Goal: Information Seeking & Learning: Learn about a topic

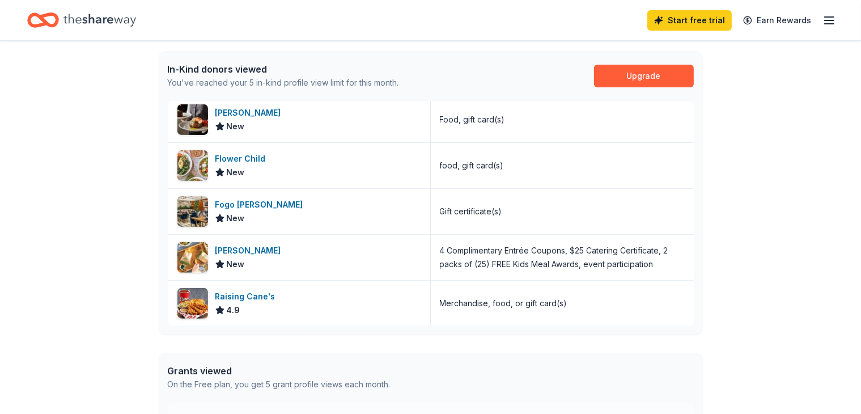
scroll to position [295, 0]
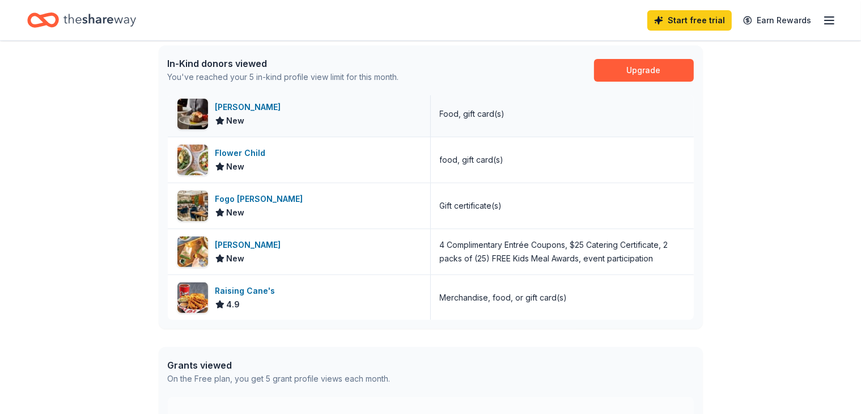
click at [266, 129] on div "[PERSON_NAME] New" at bounding box center [299, 113] width 263 height 45
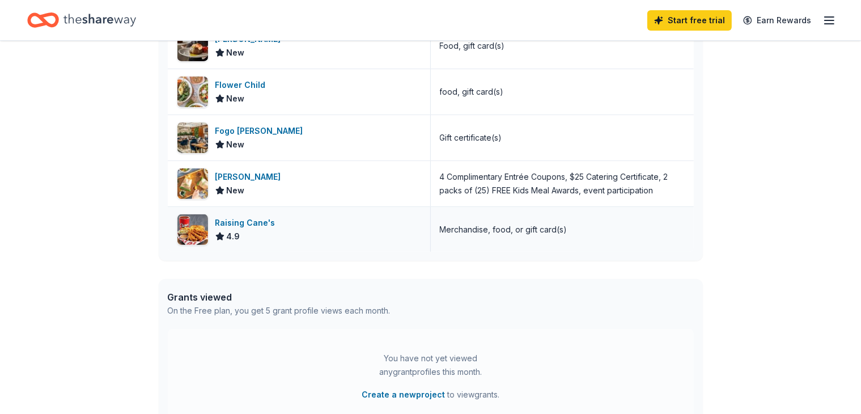
scroll to position [0, 0]
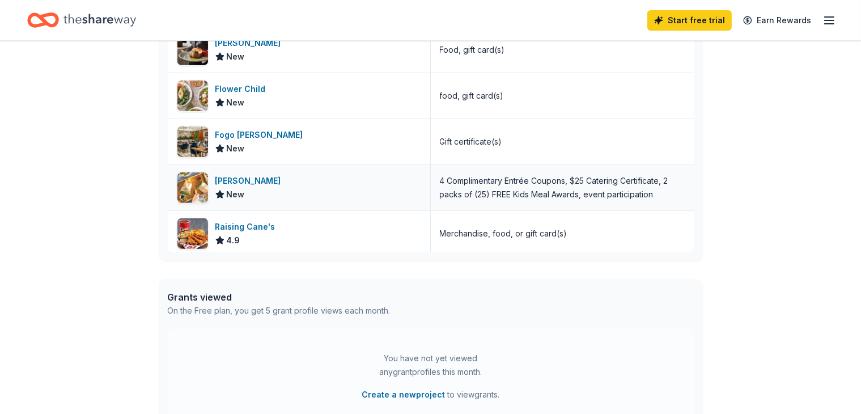
click at [305, 205] on div "[PERSON_NAME] New" at bounding box center [299, 187] width 263 height 45
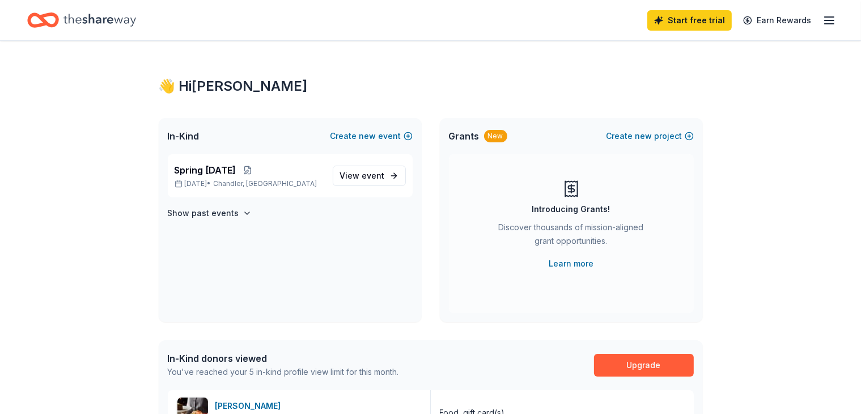
click at [466, 143] on div "Grants New Create new project" at bounding box center [571, 136] width 263 height 36
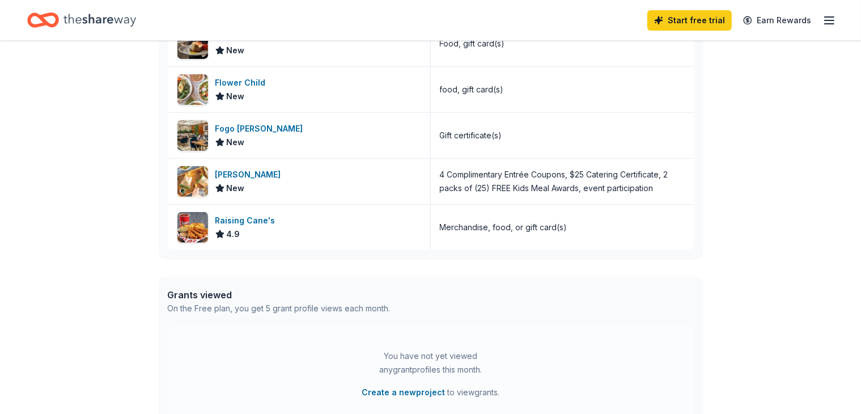
scroll to position [500, 0]
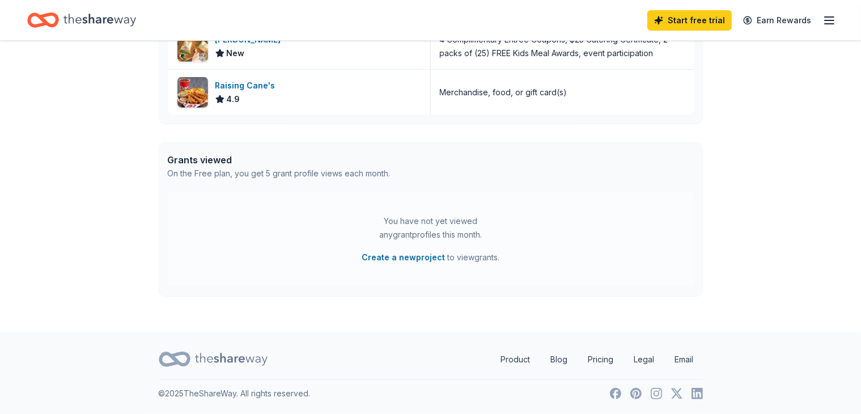
click at [168, 366] on icon at bounding box center [175, 359] width 32 height 27
click at [126, 29] on icon "Home" at bounding box center [99, 20] width 73 height 23
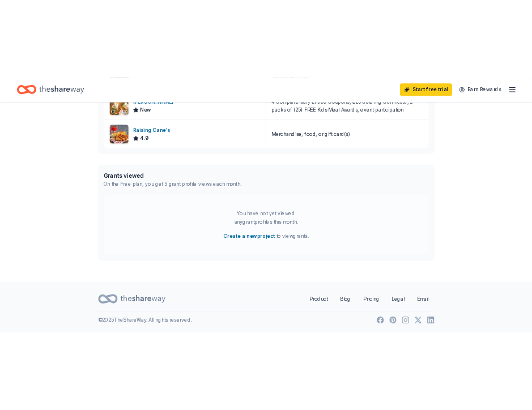
scroll to position [0, 0]
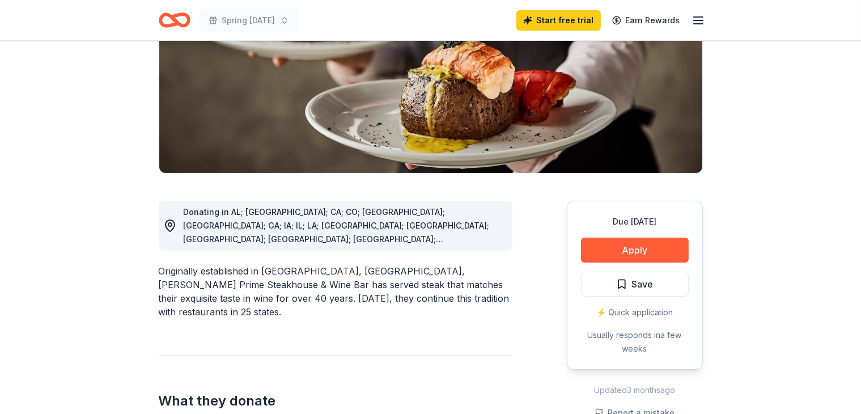
scroll to position [172, 0]
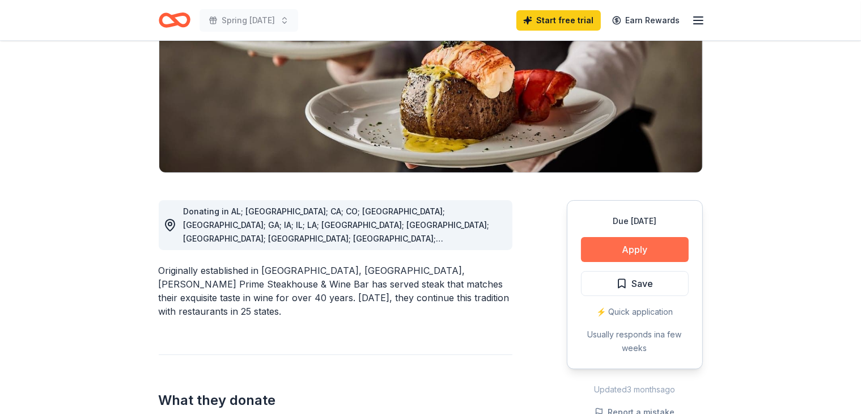
click at [608, 252] on button "Apply" at bounding box center [635, 249] width 108 height 25
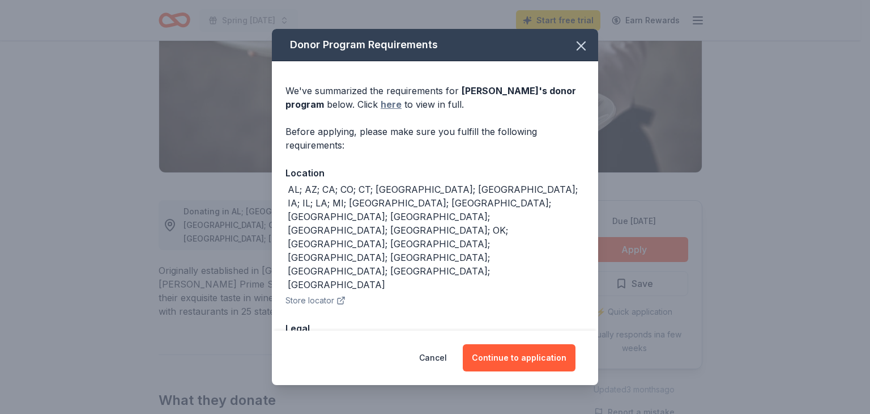
click at [381, 102] on link "here" at bounding box center [391, 104] width 21 height 14
click at [588, 44] on icon "button" at bounding box center [581, 46] width 16 height 16
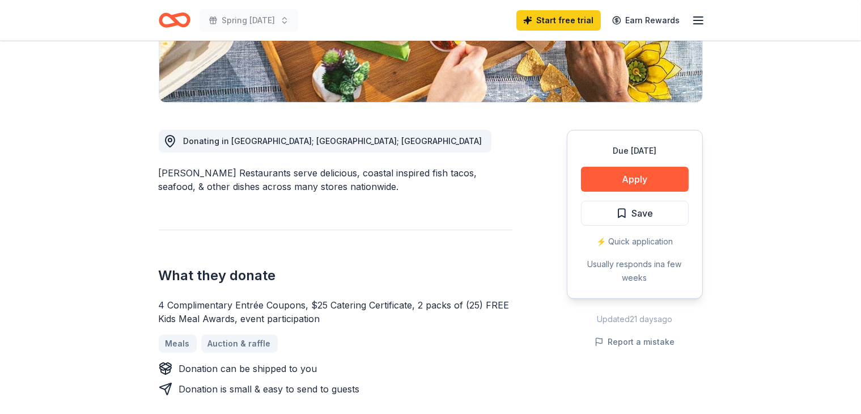
scroll to position [243, 0]
click at [657, 187] on button "Apply" at bounding box center [635, 178] width 108 height 25
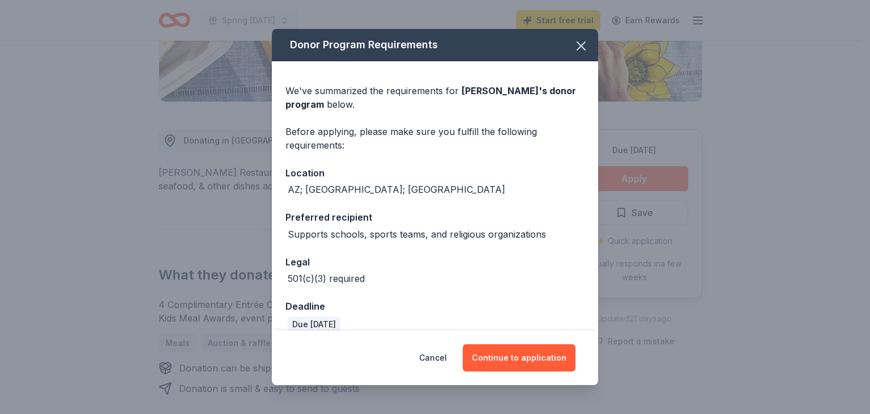
click at [657, 187] on div "Donor Program Requirements We've summarized the requirements for Rubio's 's don…" at bounding box center [435, 207] width 870 height 414
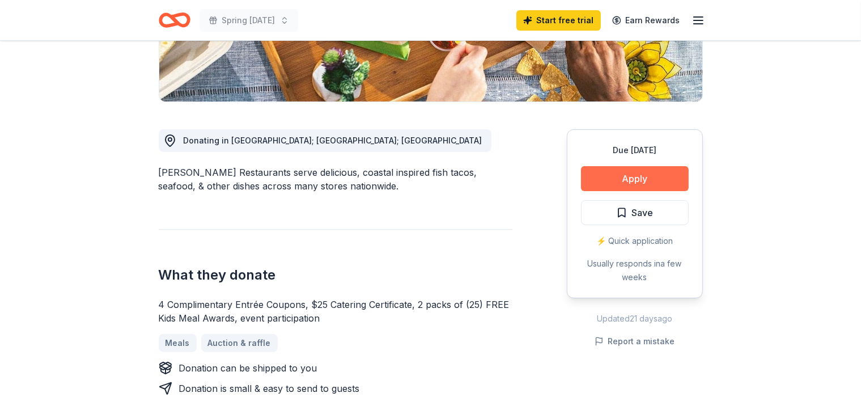
click at [614, 175] on button "Apply" at bounding box center [635, 178] width 108 height 25
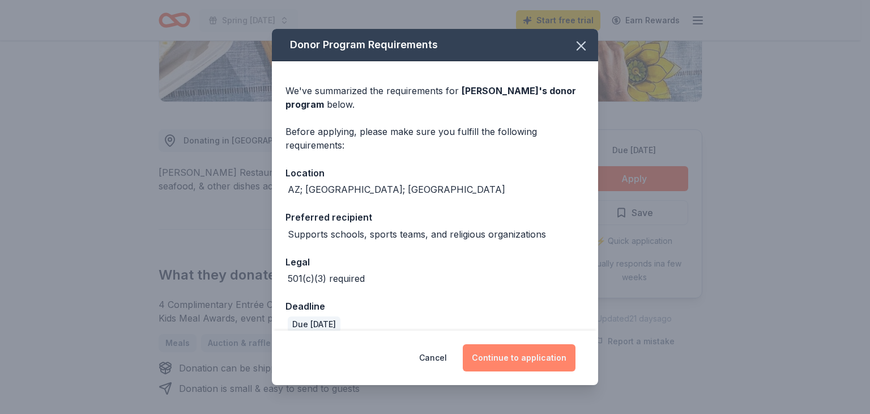
click at [507, 347] on button "Continue to application" at bounding box center [519, 357] width 113 height 27
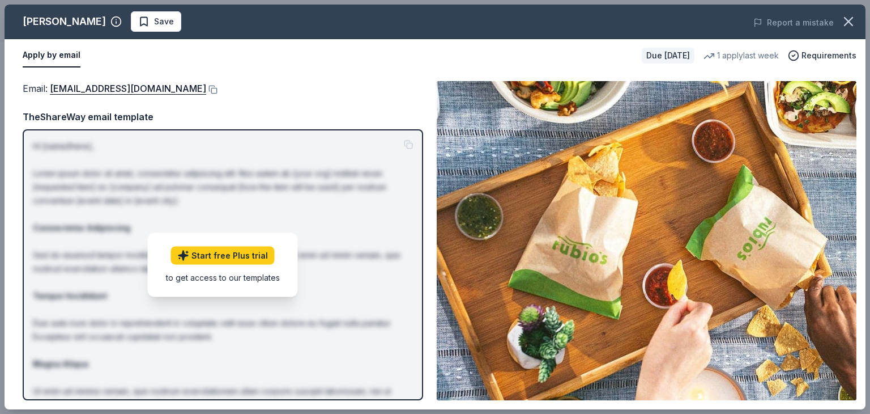
click at [59, 55] on button "Apply by email" at bounding box center [52, 56] width 58 height 24
drag, startPoint x: 48, startPoint y: 87, endPoint x: 165, endPoint y: 94, distance: 118.1
click at [165, 94] on span "Email : VPMarketingTeam@rubios.com" at bounding box center [115, 88] width 184 height 11
click at [206, 91] on button at bounding box center [211, 89] width 11 height 9
click at [855, 20] on icon "button" at bounding box center [849, 22] width 16 height 16
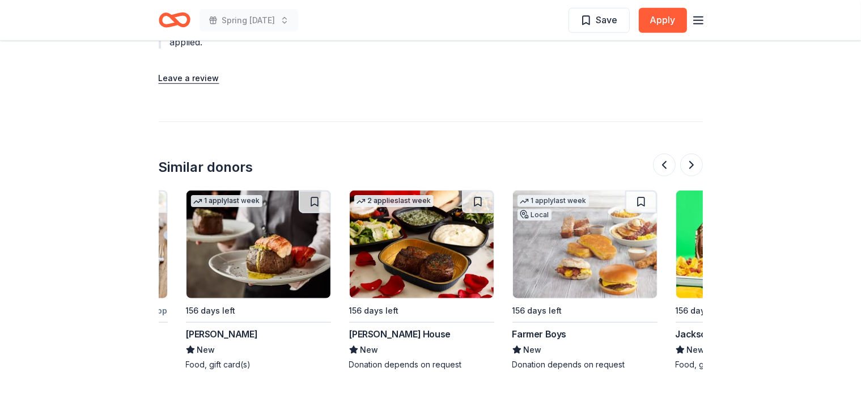
scroll to position [0, 789]
click at [390, 274] on img at bounding box center [422, 244] width 144 height 108
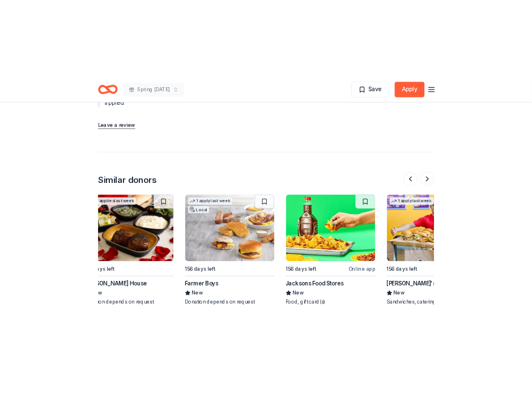
scroll to position [0, 1070]
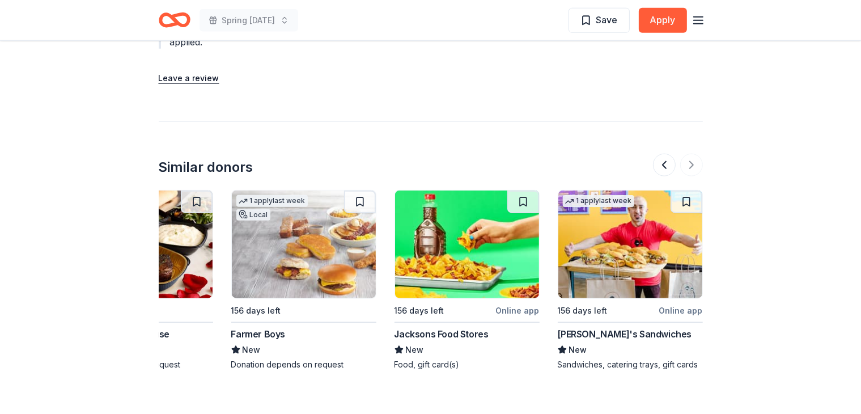
click at [608, 279] on img at bounding box center [630, 244] width 144 height 108
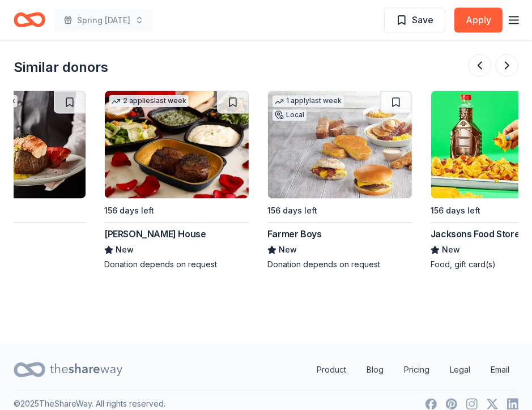
scroll to position [0, 888]
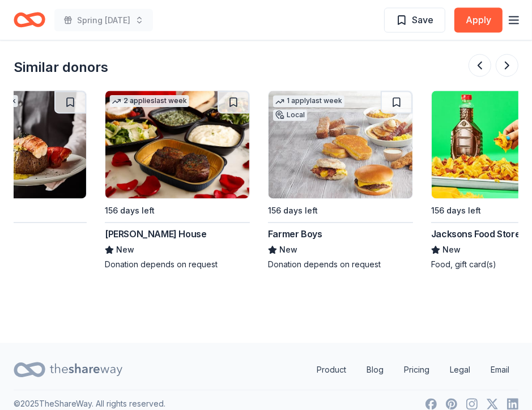
click at [512, 23] on icon "button" at bounding box center [514, 21] width 14 height 14
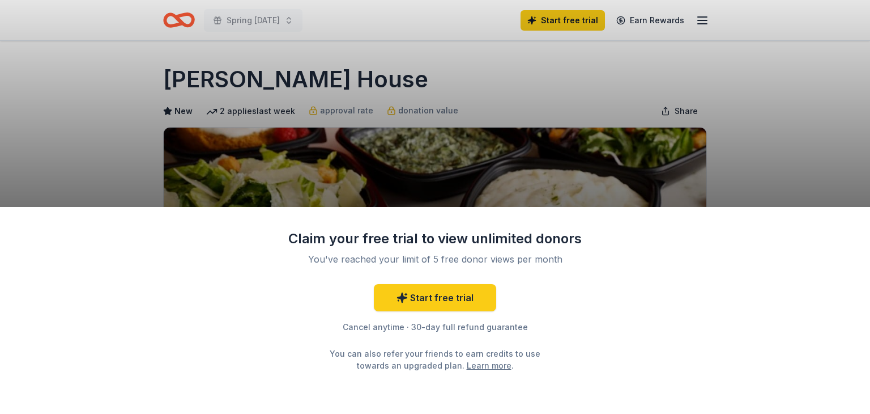
click at [412, 334] on div "Start free trial Cancel anytime · 30-day full refund guarantee You can also ref…" at bounding box center [435, 327] width 295 height 87
click at [408, 171] on div "Claim your free trial to view unlimited donors You've reached your limit of 5 f…" at bounding box center [435, 207] width 870 height 414
click at [553, 90] on div "Claim your free trial to view unlimited donors You've reached your limit of 5 f…" at bounding box center [435, 207] width 870 height 414
click at [519, 154] on div "Claim your free trial to view unlimited donors You've reached your limit of 5 f…" at bounding box center [435, 207] width 870 height 414
click at [435, 299] on link "Start free trial" at bounding box center [435, 297] width 122 height 27
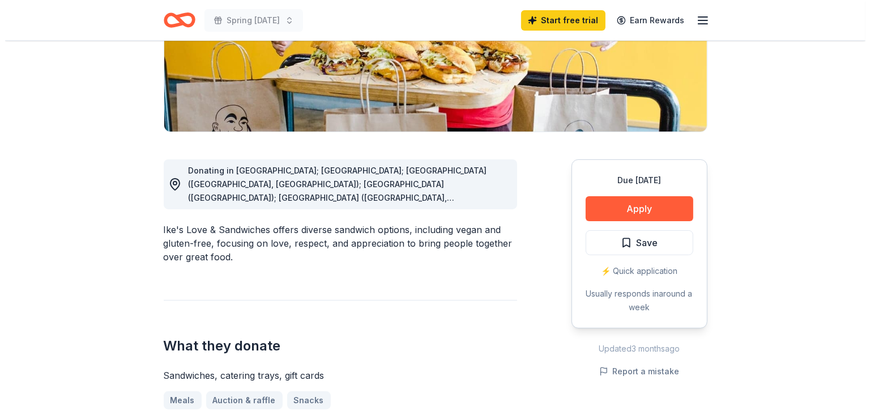
scroll to position [213, 0]
